Goal: Task Accomplishment & Management: Manage account settings

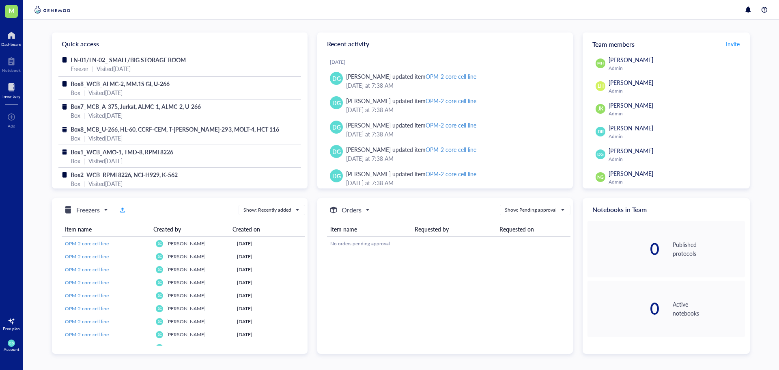
click at [7, 90] on div at bounding box center [11, 87] width 18 height 13
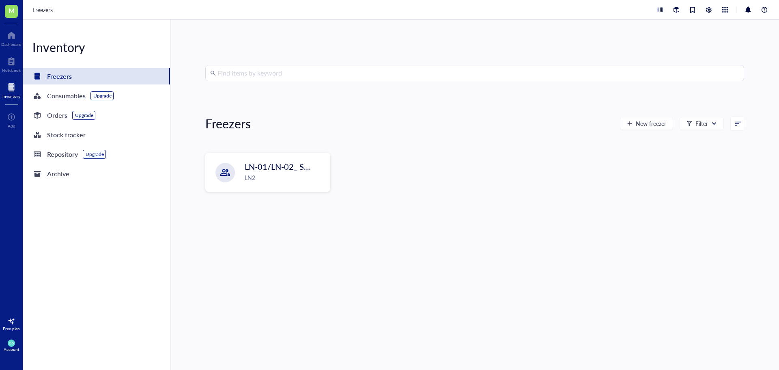
click at [223, 75] on input "search" at bounding box center [478, 72] width 522 height 15
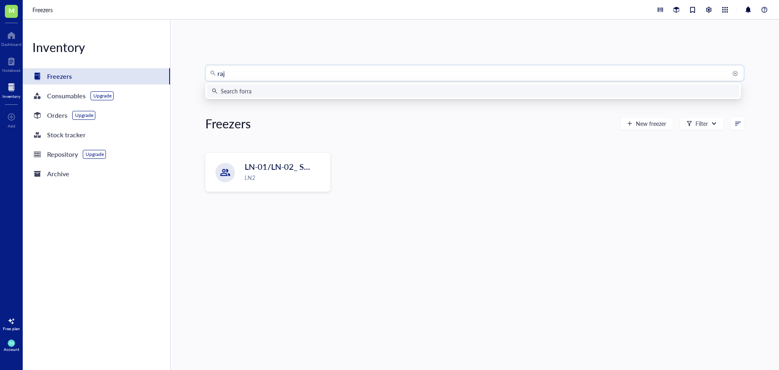
type input "raji"
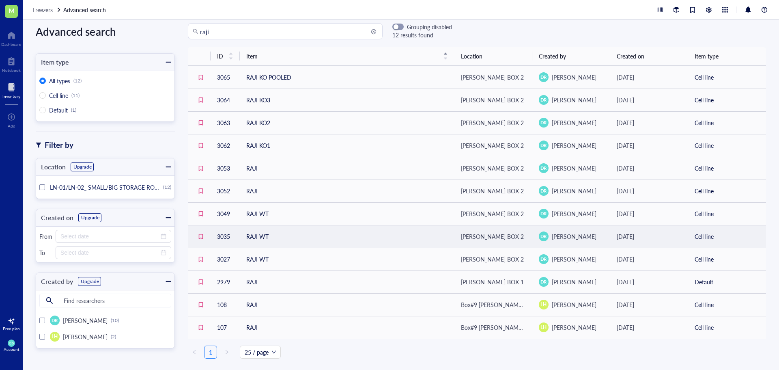
scroll to position [11, 0]
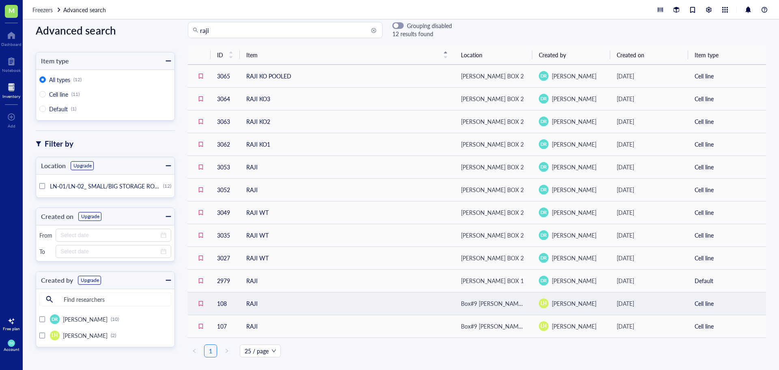
click at [280, 300] on td "RAJI" at bounding box center [347, 303] width 215 height 23
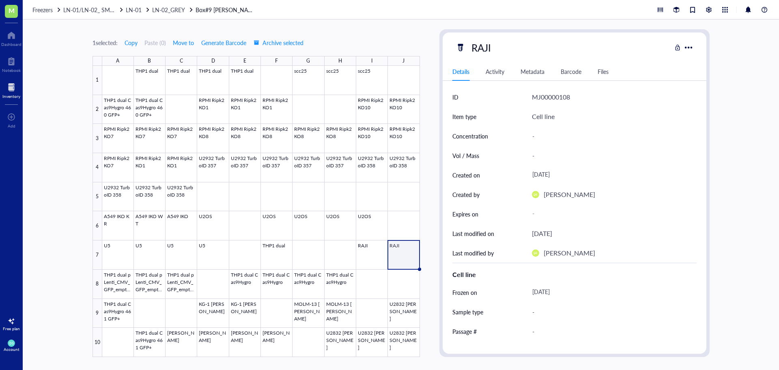
click at [736, 170] on div "1 selected: Copy Paste ( 0 ) Move to Generate Barcode Archive selected A B C D …" at bounding box center [401, 194] width 756 height 350
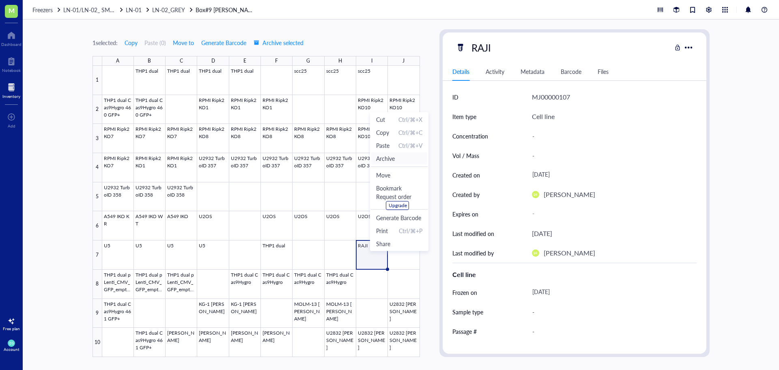
click at [391, 158] on span "Archive" at bounding box center [385, 158] width 19 height 9
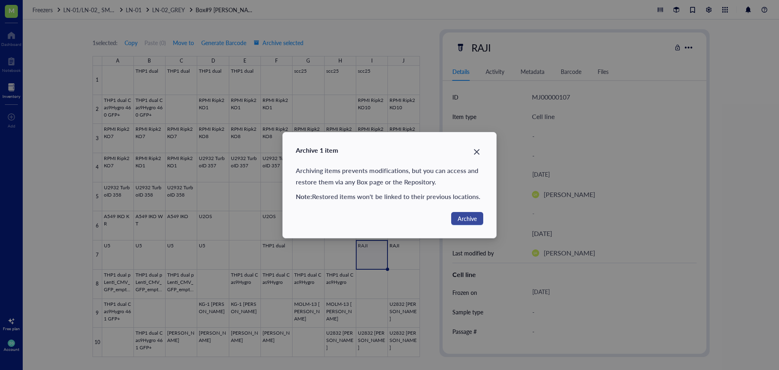
click at [465, 219] on span "Archive" at bounding box center [467, 218] width 19 height 9
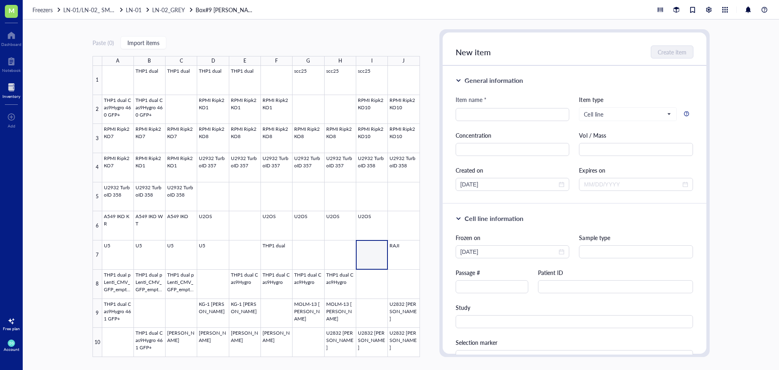
click at [11, 89] on div at bounding box center [11, 87] width 18 height 13
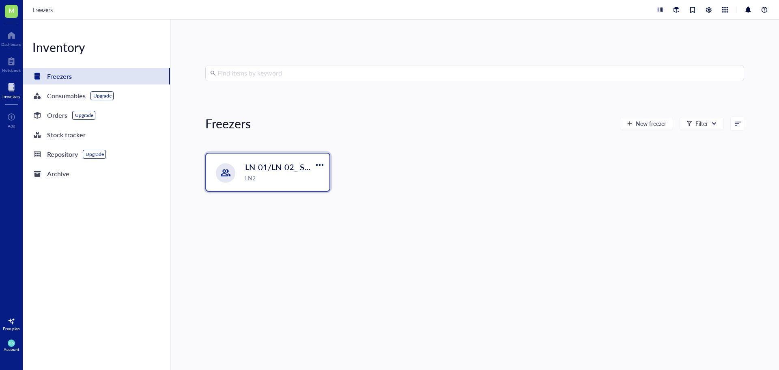
click at [268, 183] on div "LN-01/LN-02_ SMALL/BIG STORAGE ROOM LN2" at bounding box center [267, 171] width 123 height 37
